Goal: Information Seeking & Learning: Learn about a topic

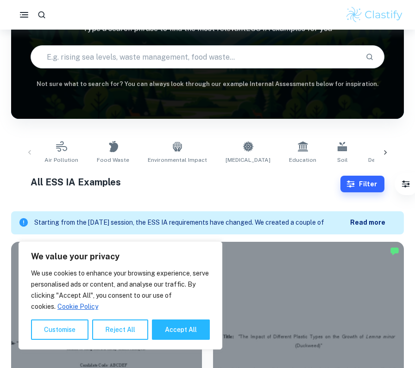
scroll to position [94, 0]
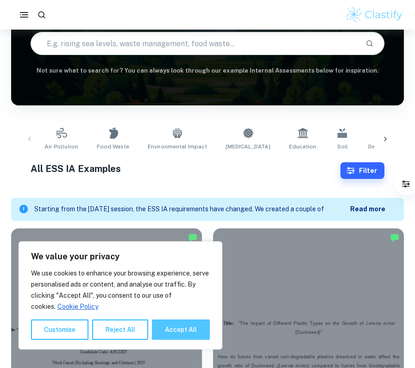
click at [171, 331] on button "Accept All" at bounding box center [181, 330] width 58 height 20
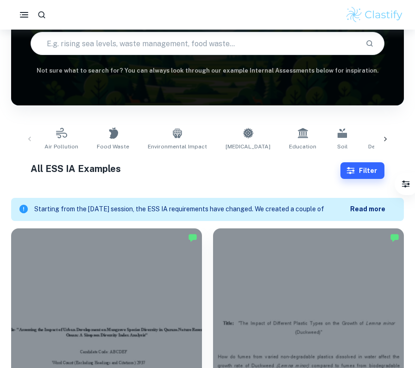
checkbox input "true"
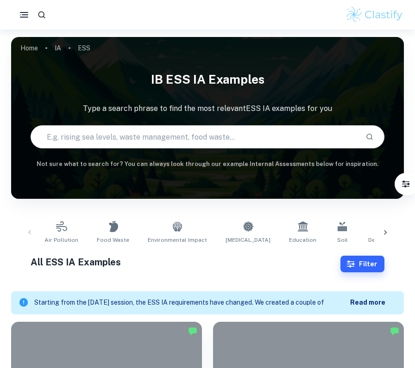
scroll to position [0, 0]
